Goal: Navigation & Orientation: Find specific page/section

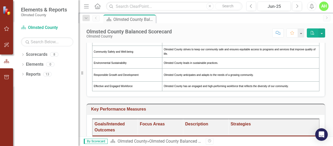
scroll to position [268, 0]
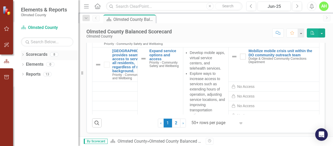
click at [30, 56] on link "Scorecards" at bounding box center [36, 55] width 21 height 6
click at [24, 54] on icon "Dropdown" at bounding box center [23, 55] width 4 height 3
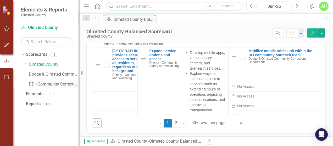
click at [31, 85] on link "DD - Community Corrections" at bounding box center [54, 85] width 50 height 6
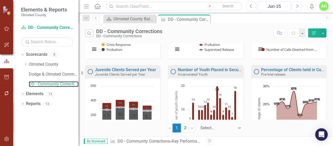
scroll to position [88, 0]
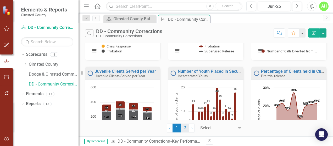
click at [187, 132] on link "2" at bounding box center [185, 128] width 8 height 9
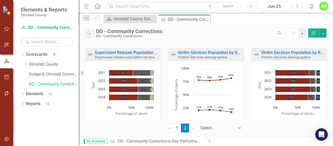
scroll to position [145, 0]
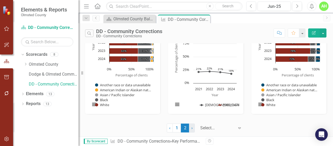
click at [193, 129] on link "› Next" at bounding box center [192, 128] width 6 height 9
click at [178, 127] on link "1" at bounding box center [176, 128] width 8 height 9
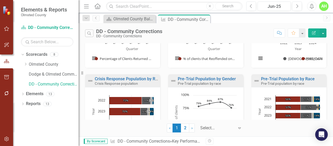
scroll to position [367, 0]
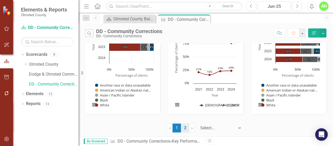
click at [183, 129] on link "2" at bounding box center [185, 128] width 8 height 9
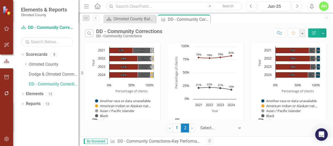
scroll to position [145, 0]
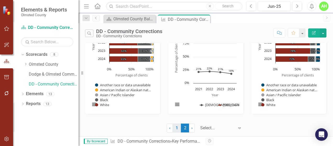
click at [176, 128] on link "1" at bounding box center [176, 128] width 8 height 9
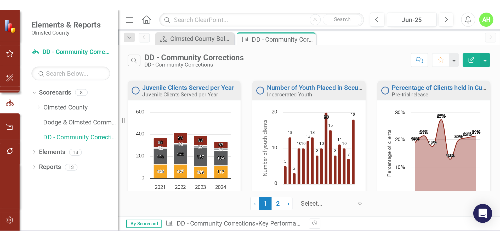
scroll to position [0, 0]
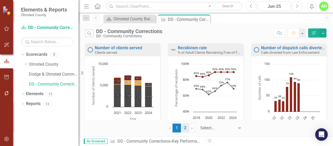
click at [184, 130] on link "2" at bounding box center [185, 128] width 8 height 9
